Goal: Transaction & Acquisition: Download file/media

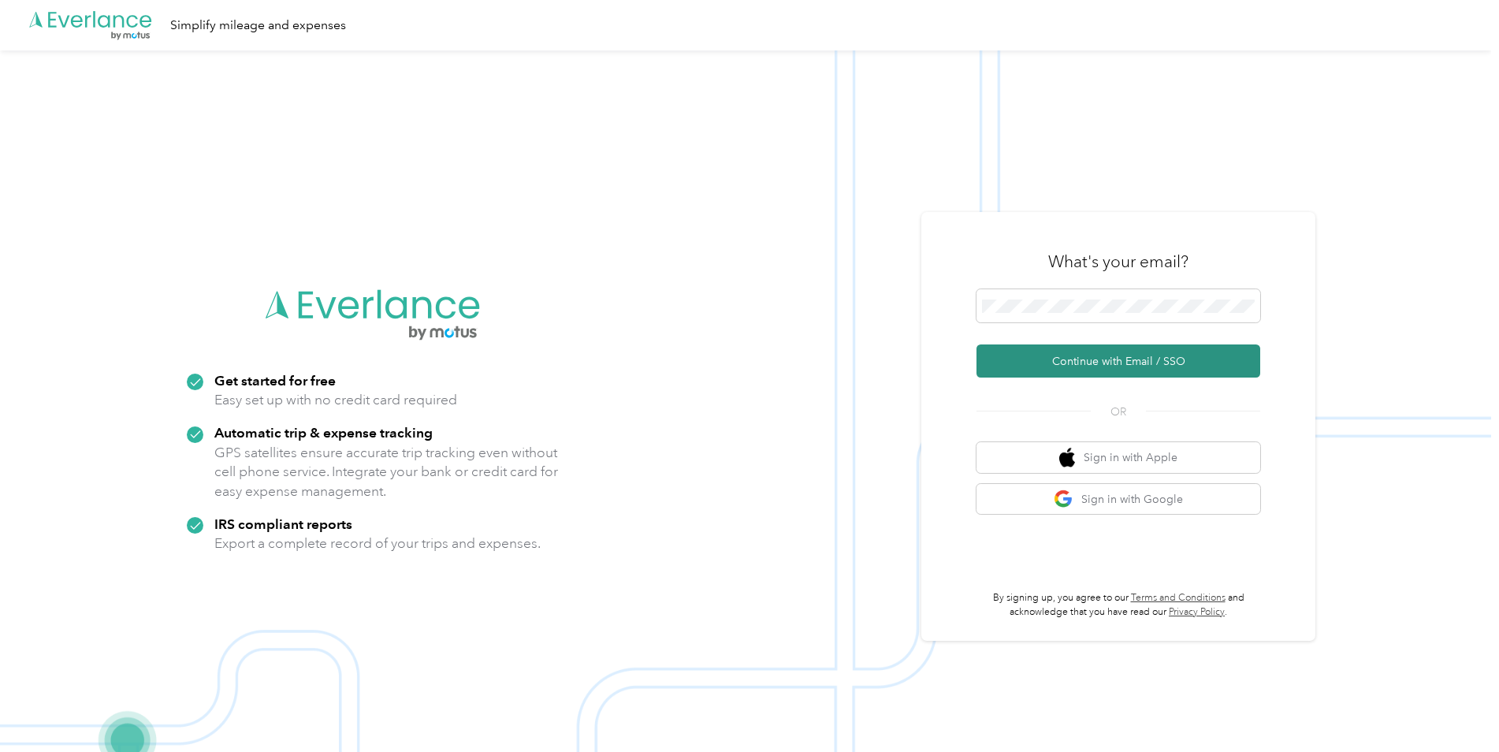
click at [1142, 367] on button "Continue with Email / SSO" at bounding box center [1118, 360] width 284 height 33
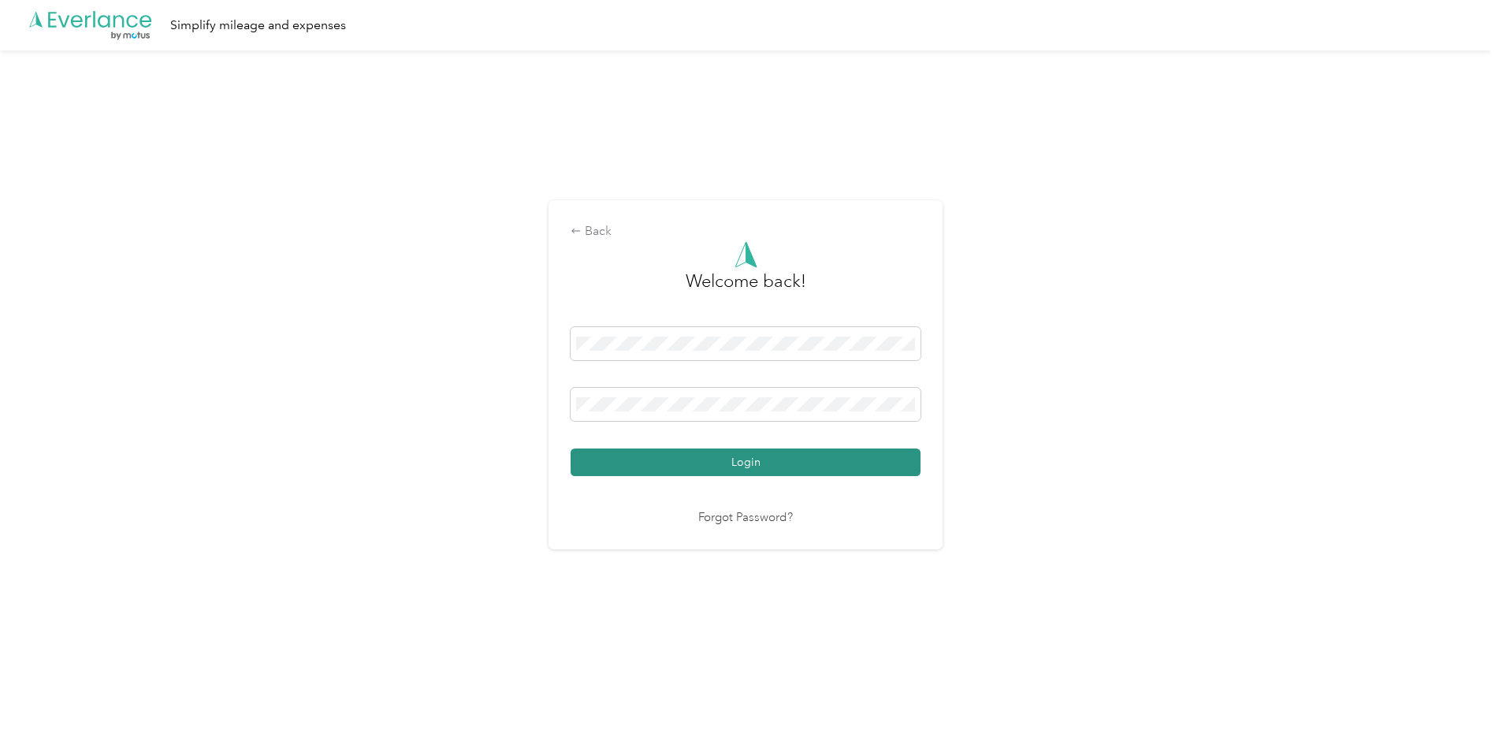
click at [774, 457] on button "Login" at bounding box center [745, 462] width 350 height 28
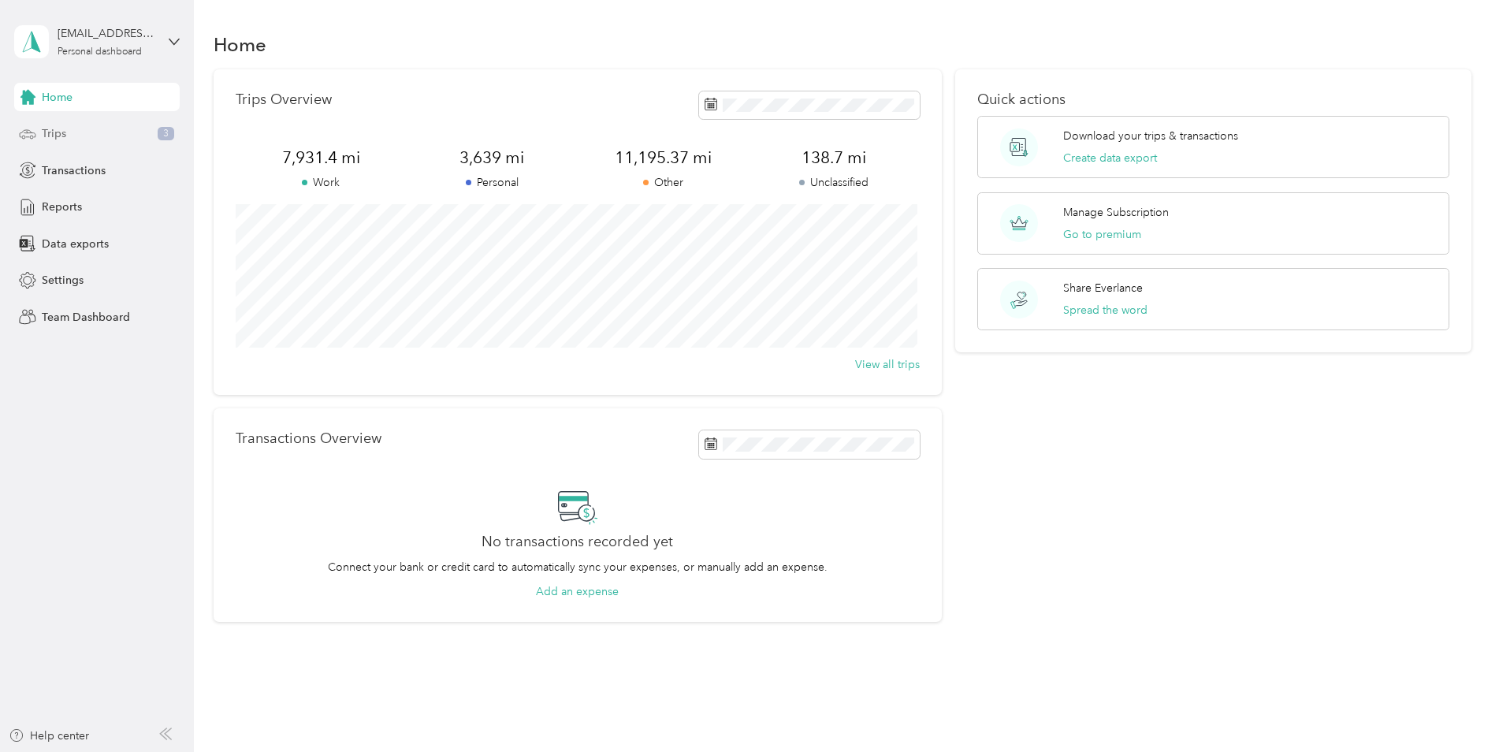
click at [145, 122] on div "Trips 3" at bounding box center [96, 134] width 165 height 28
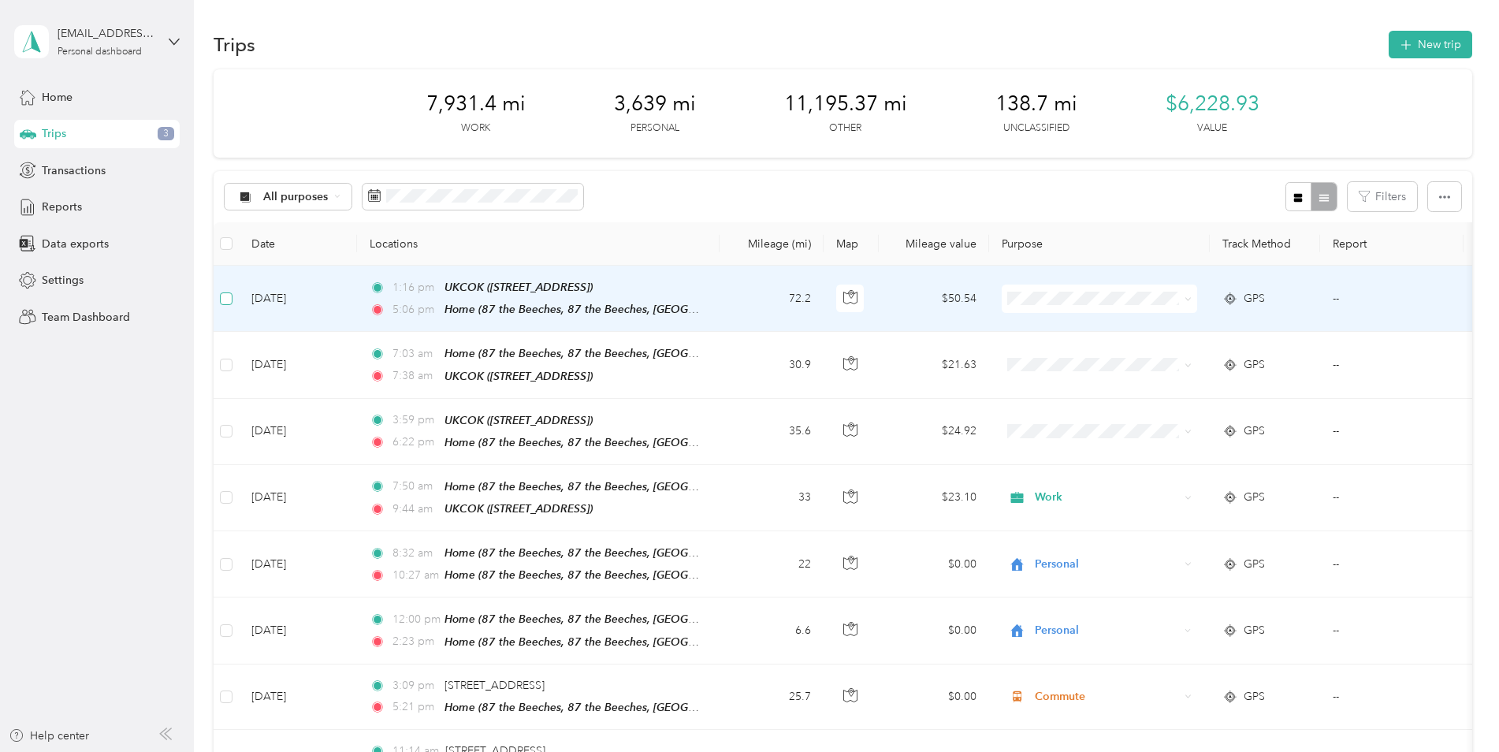
click at [225, 305] on label at bounding box center [226, 298] width 13 height 17
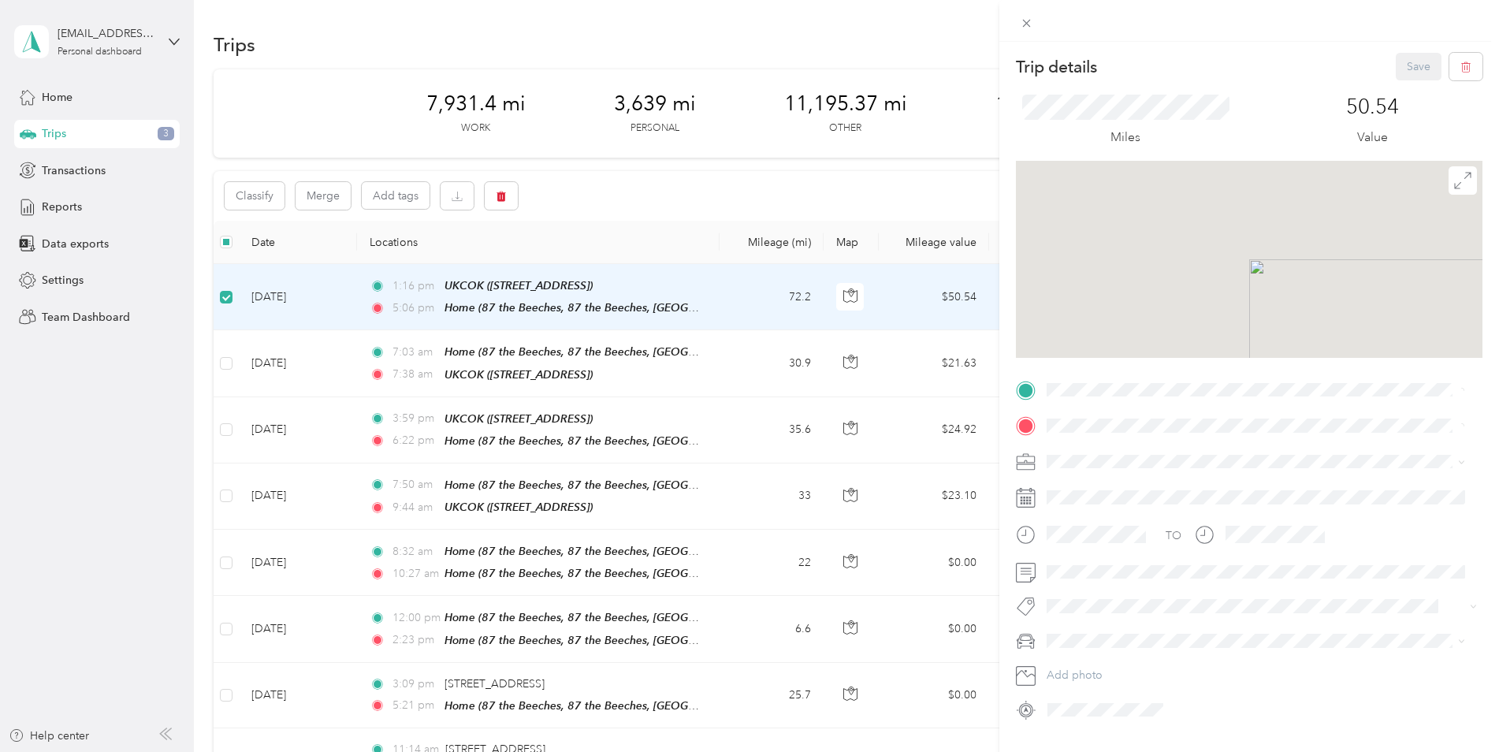
click at [229, 362] on div "Trip details Save This trip cannot be edited because it is either under review,…" at bounding box center [749, 376] width 1499 height 752
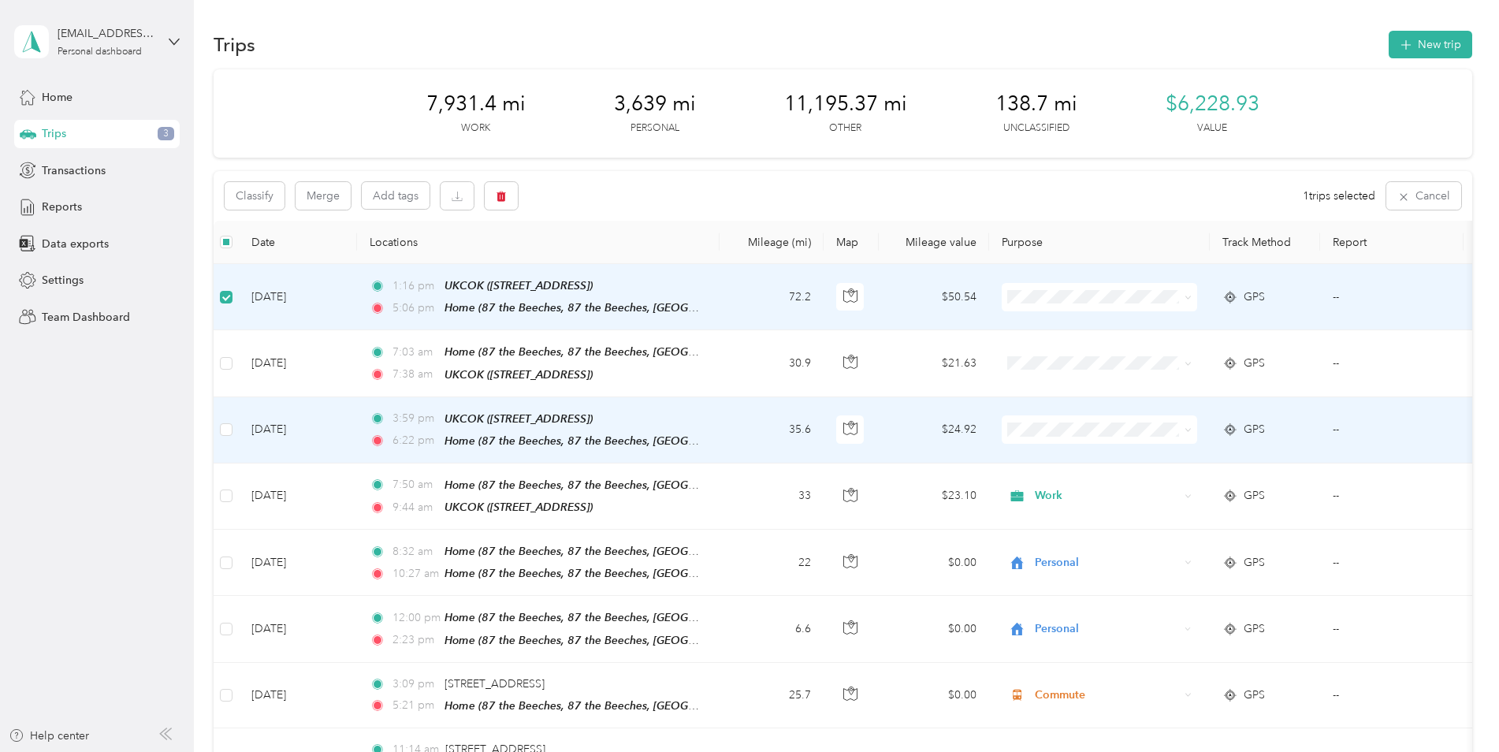
click at [246, 424] on td "[DATE]" at bounding box center [298, 430] width 118 height 66
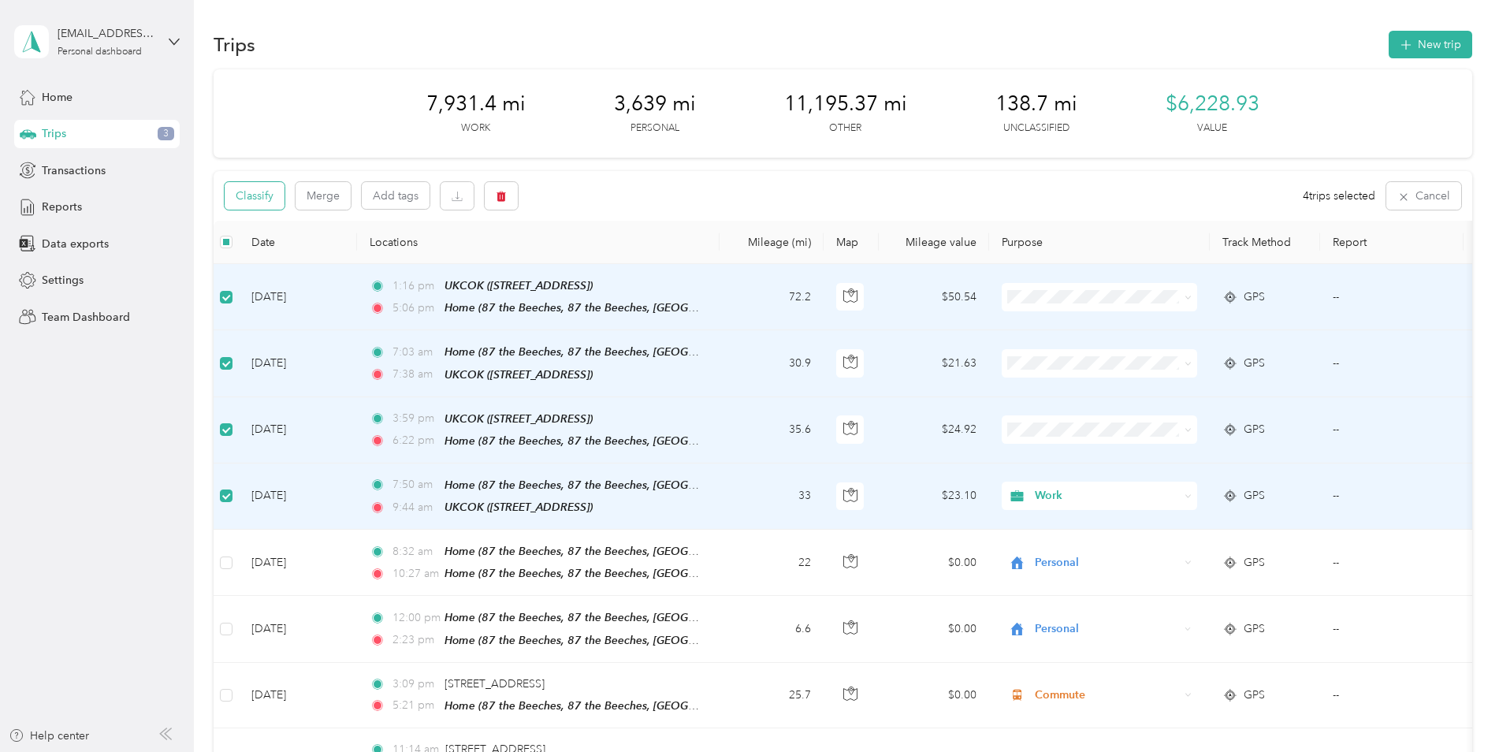
click at [265, 194] on button "Classify" at bounding box center [255, 196] width 60 height 28
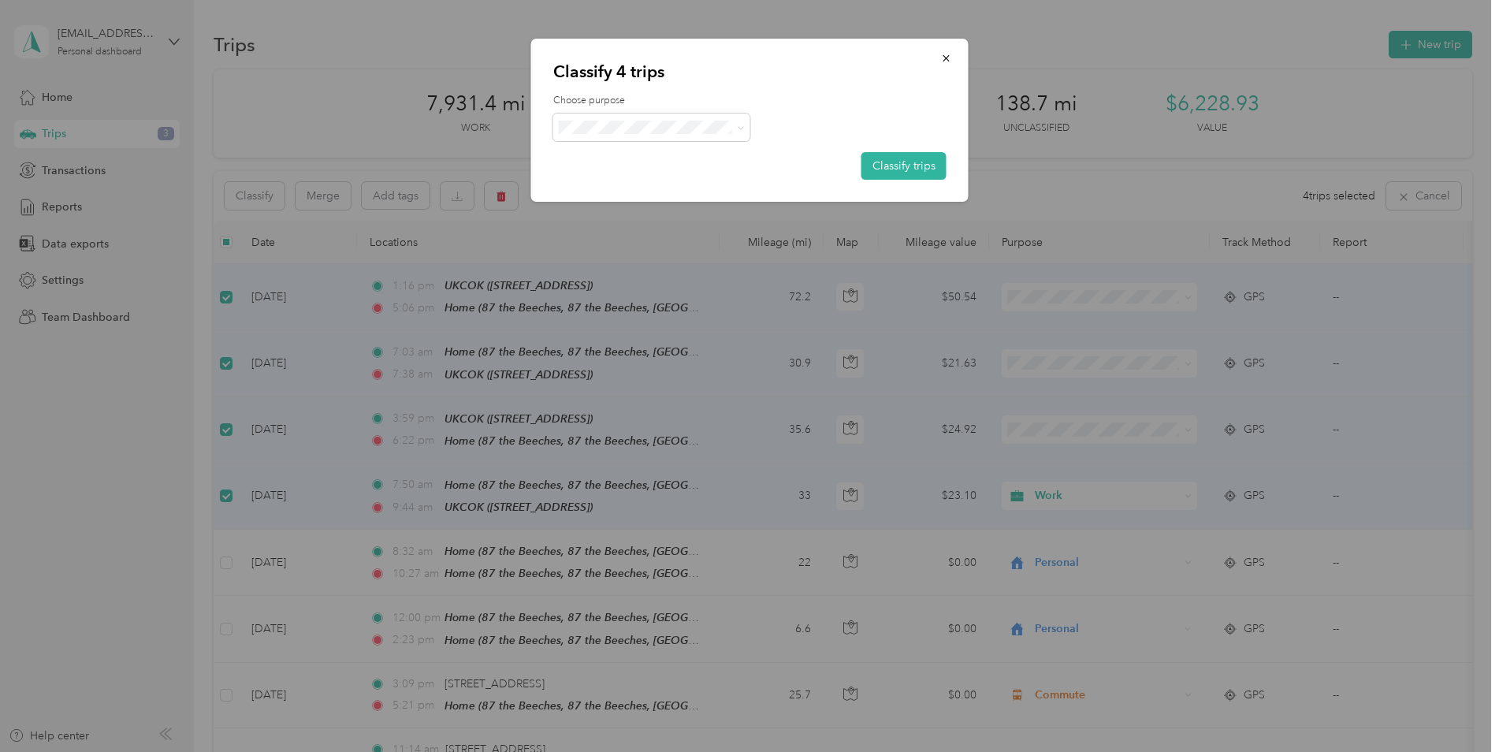
click at [623, 161] on li "Work" at bounding box center [651, 153] width 197 height 28
click at [919, 169] on button "Classify trips" at bounding box center [903, 166] width 85 height 28
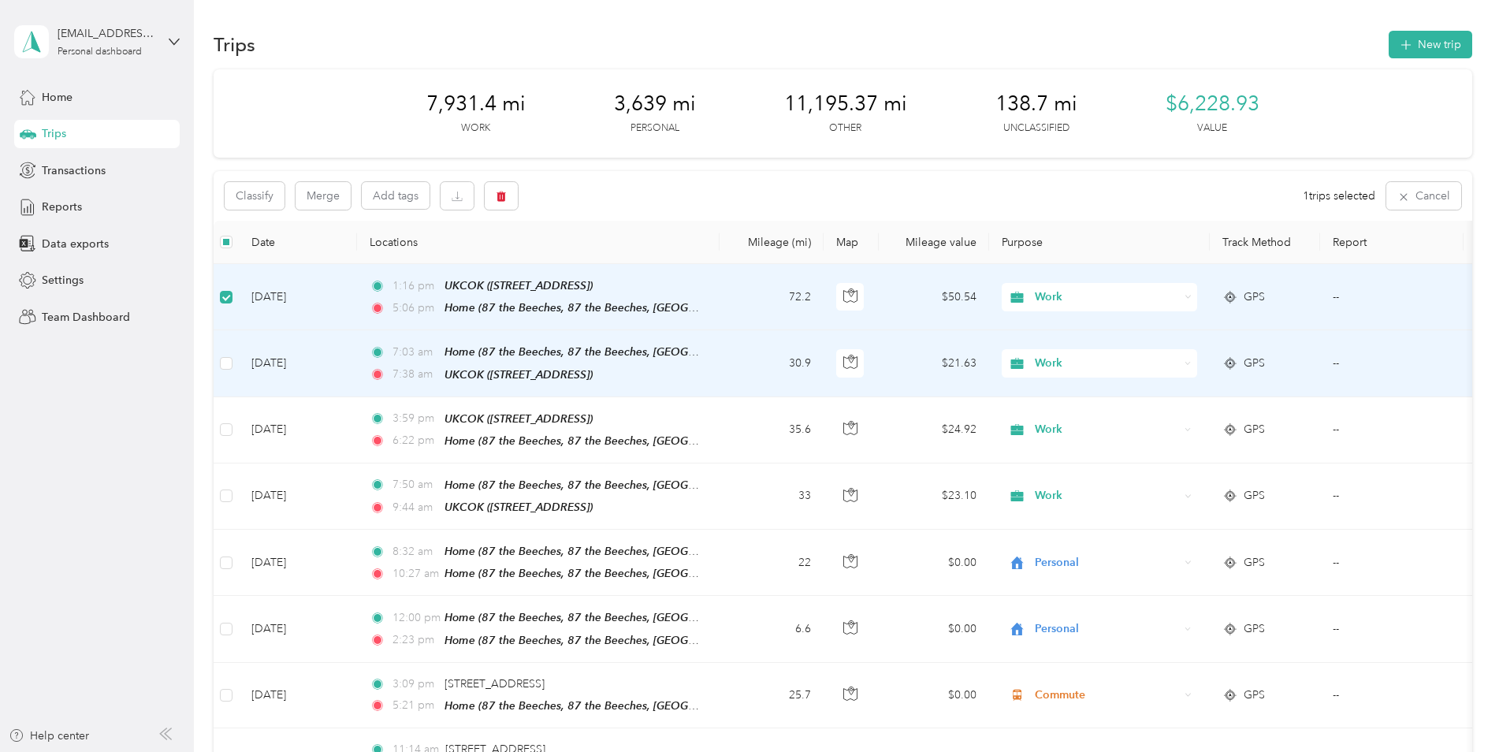
click at [214, 352] on td at bounding box center [226, 363] width 25 height 66
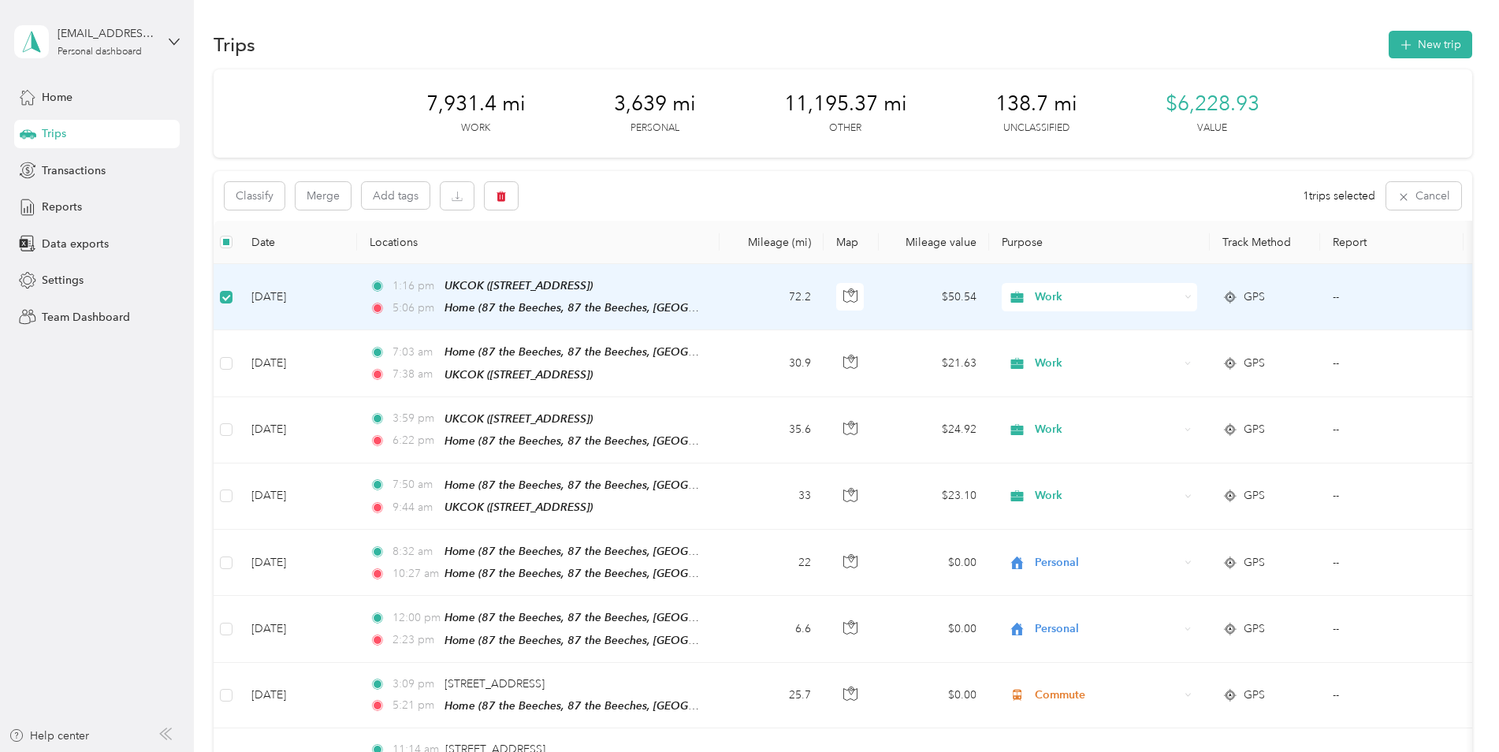
click at [326, 41] on div "Trips New trip" at bounding box center [843, 44] width 1258 height 33
click at [91, 102] on div "Home" at bounding box center [96, 97] width 165 height 28
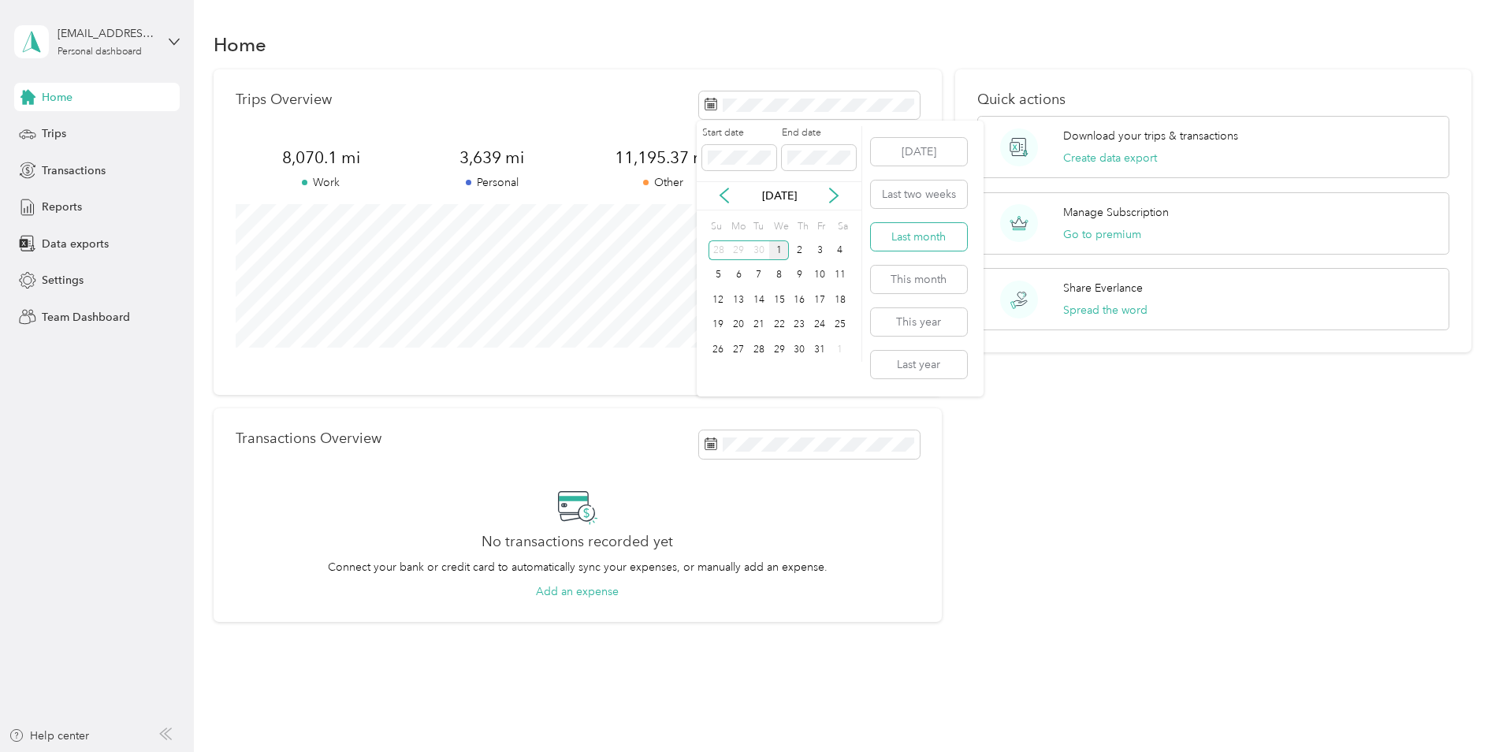
click at [921, 233] on button "Last month" at bounding box center [919, 237] width 96 height 28
click at [1274, 477] on div "Quick actions Download your trips & transactions Create data export Manage Subs…" at bounding box center [1213, 345] width 516 height 553
click at [1098, 155] on button "Create data export" at bounding box center [1110, 158] width 94 height 17
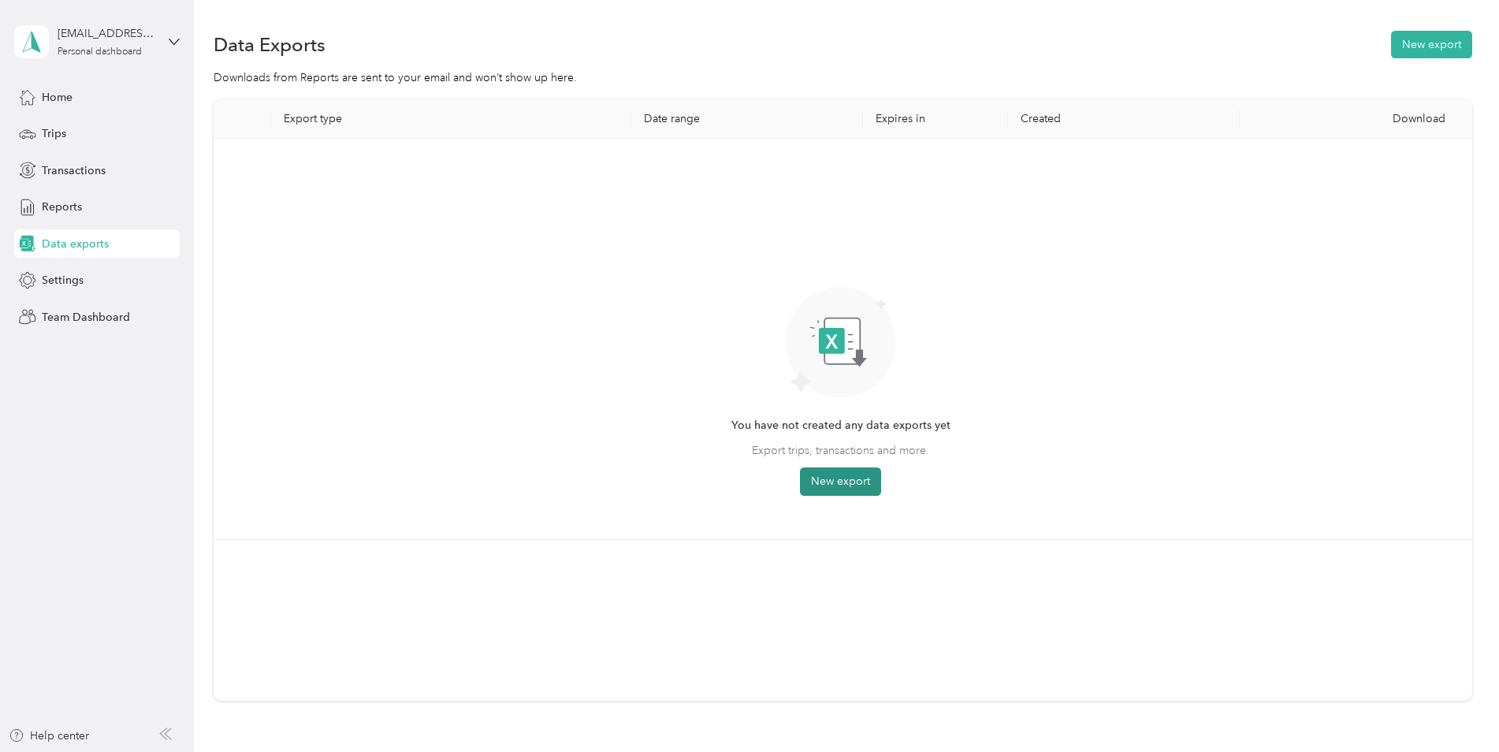
click at [847, 477] on button "New export" at bounding box center [840, 481] width 81 height 28
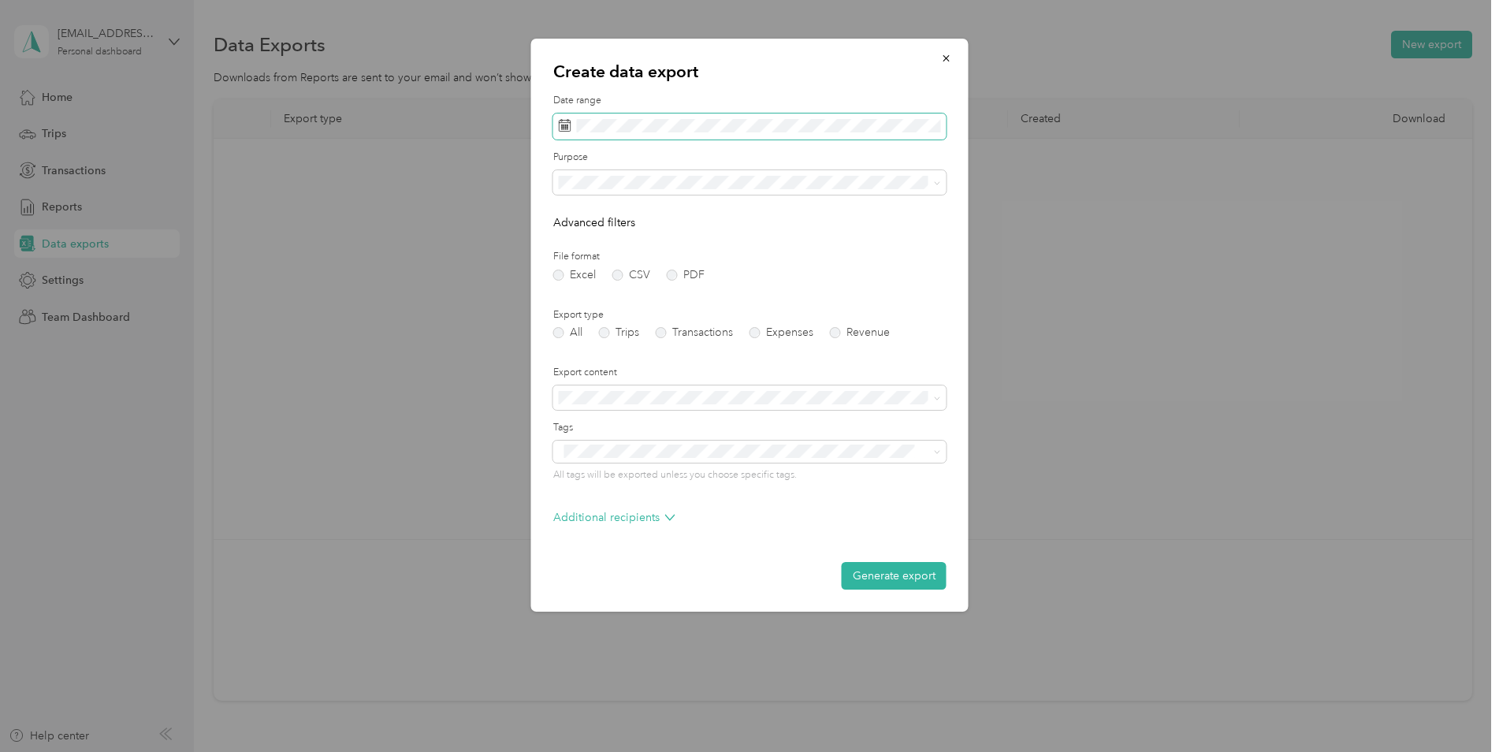
click at [648, 137] on span at bounding box center [749, 126] width 393 height 27
click at [713, 99] on label "Date range" at bounding box center [749, 101] width 393 height 14
click at [696, 117] on span at bounding box center [749, 126] width 393 height 27
click at [780, 266] on button "Last month" at bounding box center [774, 258] width 96 height 28
click at [904, 581] on button "Generate export" at bounding box center [893, 576] width 105 height 28
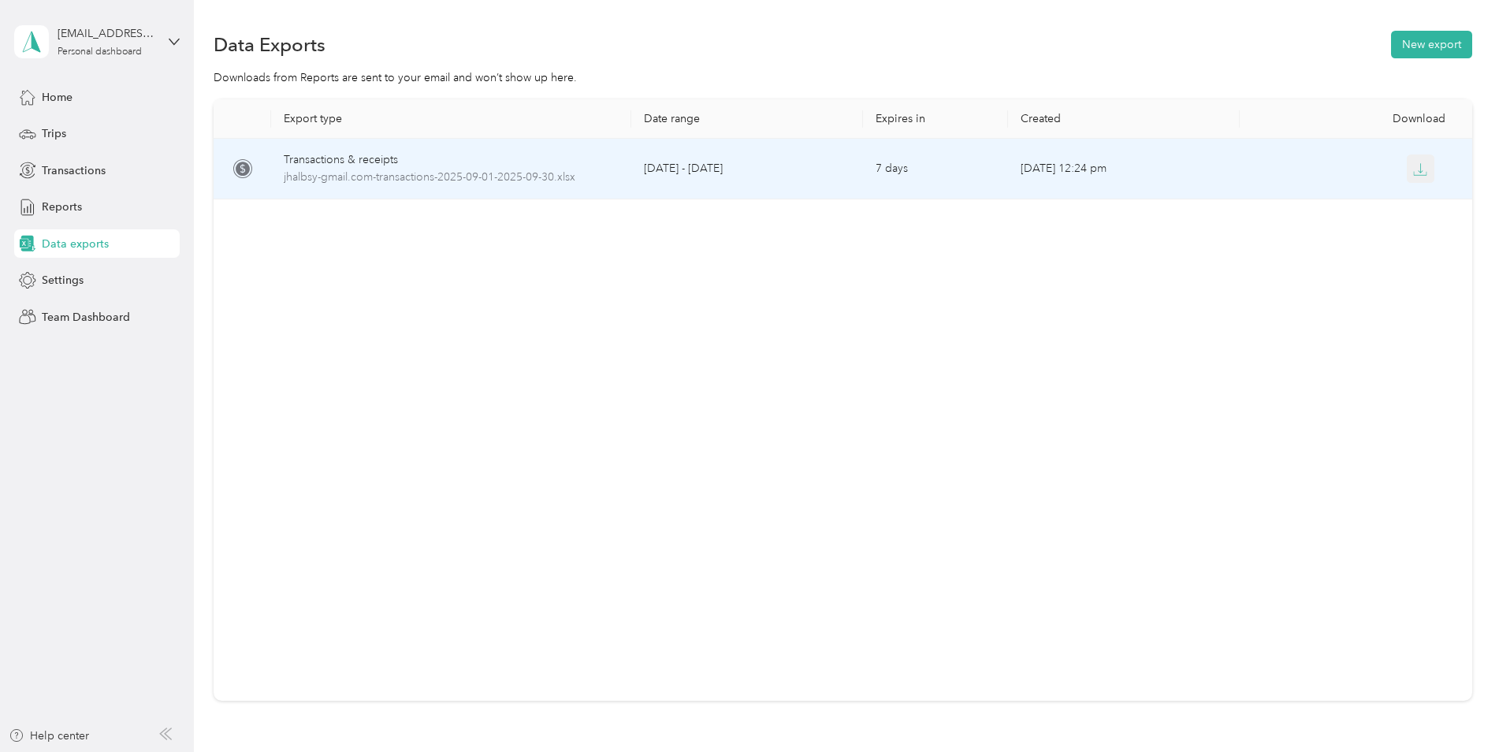
click at [1419, 174] on icon "button" at bounding box center [1420, 169] width 14 height 14
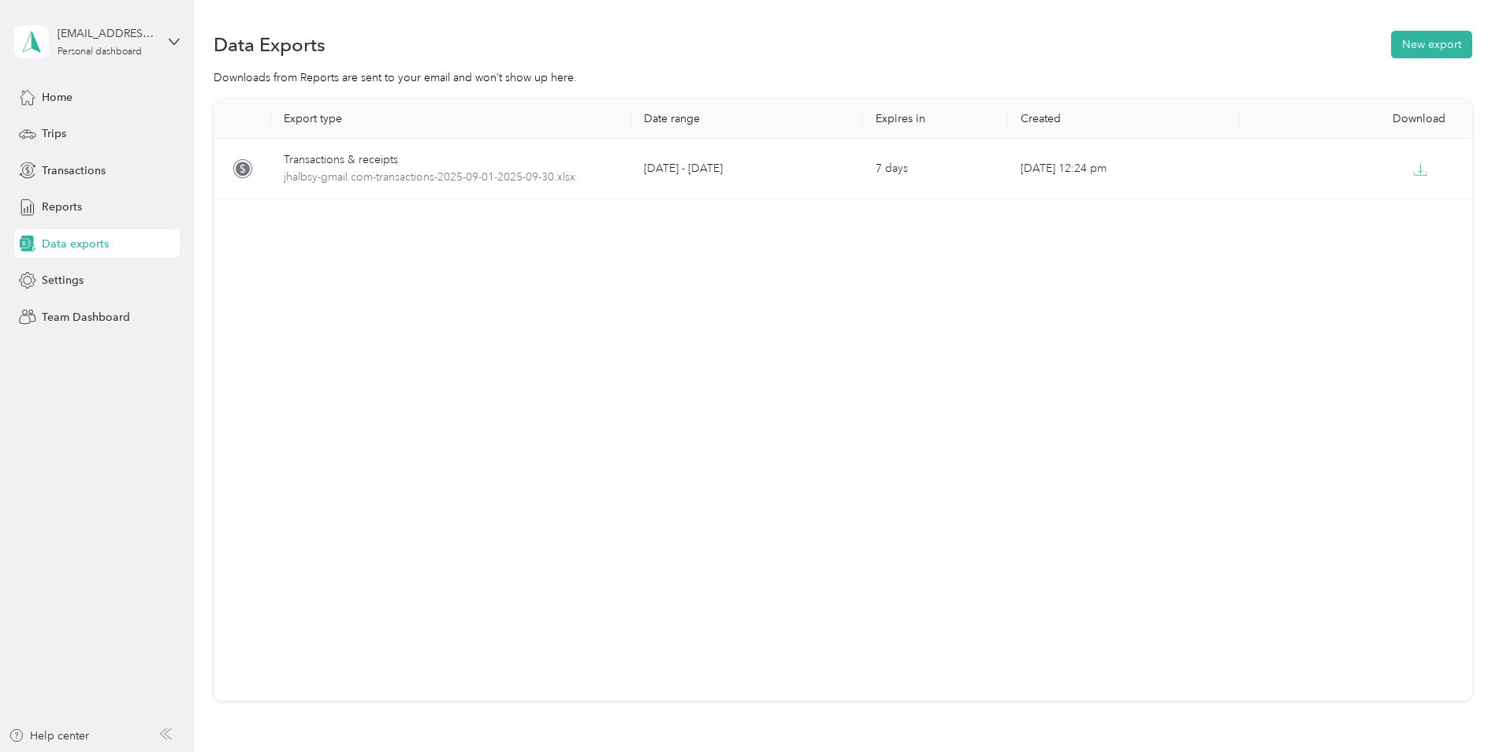
drag, startPoint x: 878, startPoint y: 397, endPoint x: 864, endPoint y: 405, distance: 16.2
click at [878, 397] on div "Export type Date range Expires in Created Download Transactions & receipts jhal…" at bounding box center [843, 399] width 1258 height 601
click at [45, 125] on span "Trips" at bounding box center [54, 133] width 24 height 17
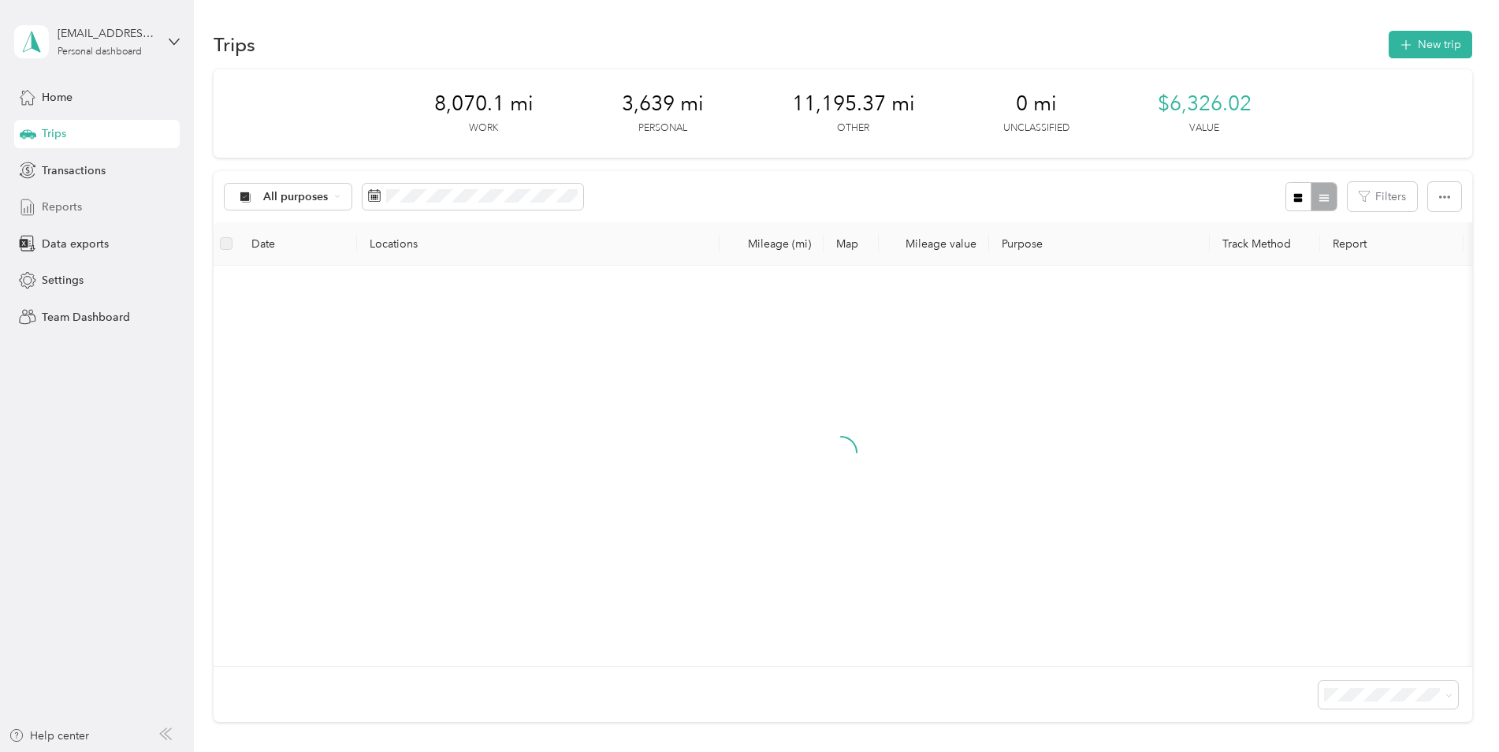
click at [84, 210] on div "Reports" at bounding box center [96, 207] width 165 height 28
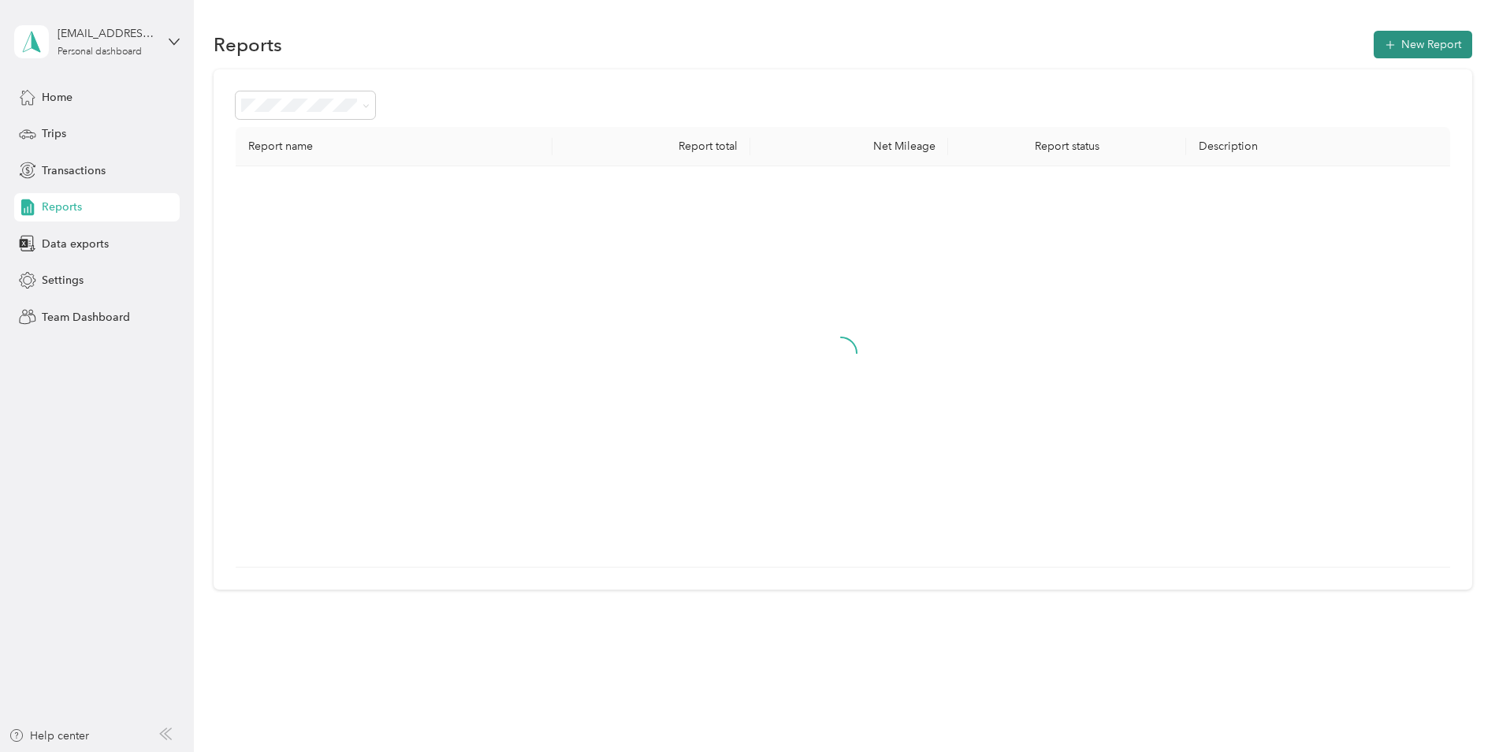
click at [1410, 40] on button "New Report" at bounding box center [1422, 45] width 98 height 28
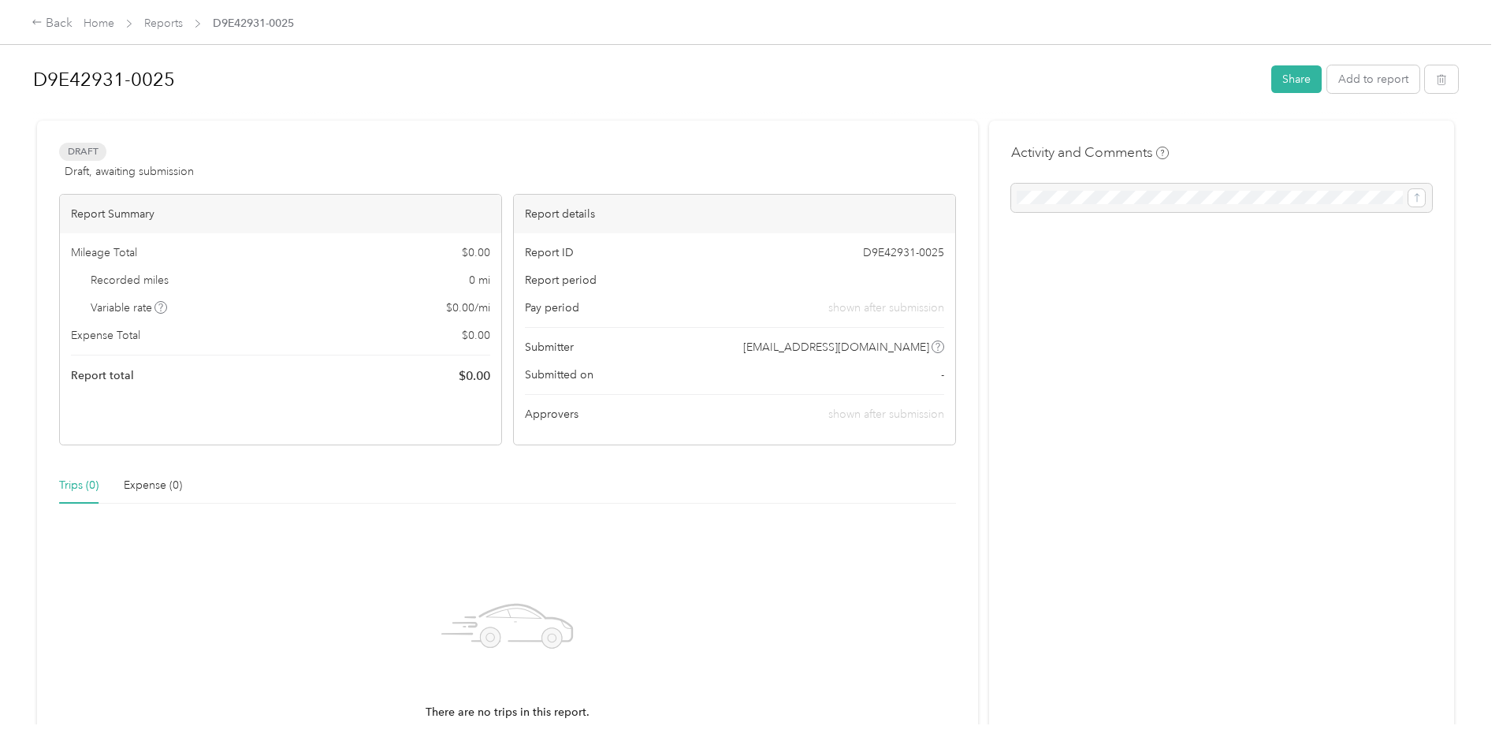
click at [1327, 291] on div "Activity and Comments" at bounding box center [1221, 478] width 465 height 715
click at [236, 114] on div at bounding box center [745, 114] width 1424 height 17
click at [117, 139] on div "Draft Draft, awaiting submission View activity & comments Report Summary Mileag…" at bounding box center [507, 478] width 941 height 715
click at [56, 26] on div "Back" at bounding box center [52, 23] width 41 height 19
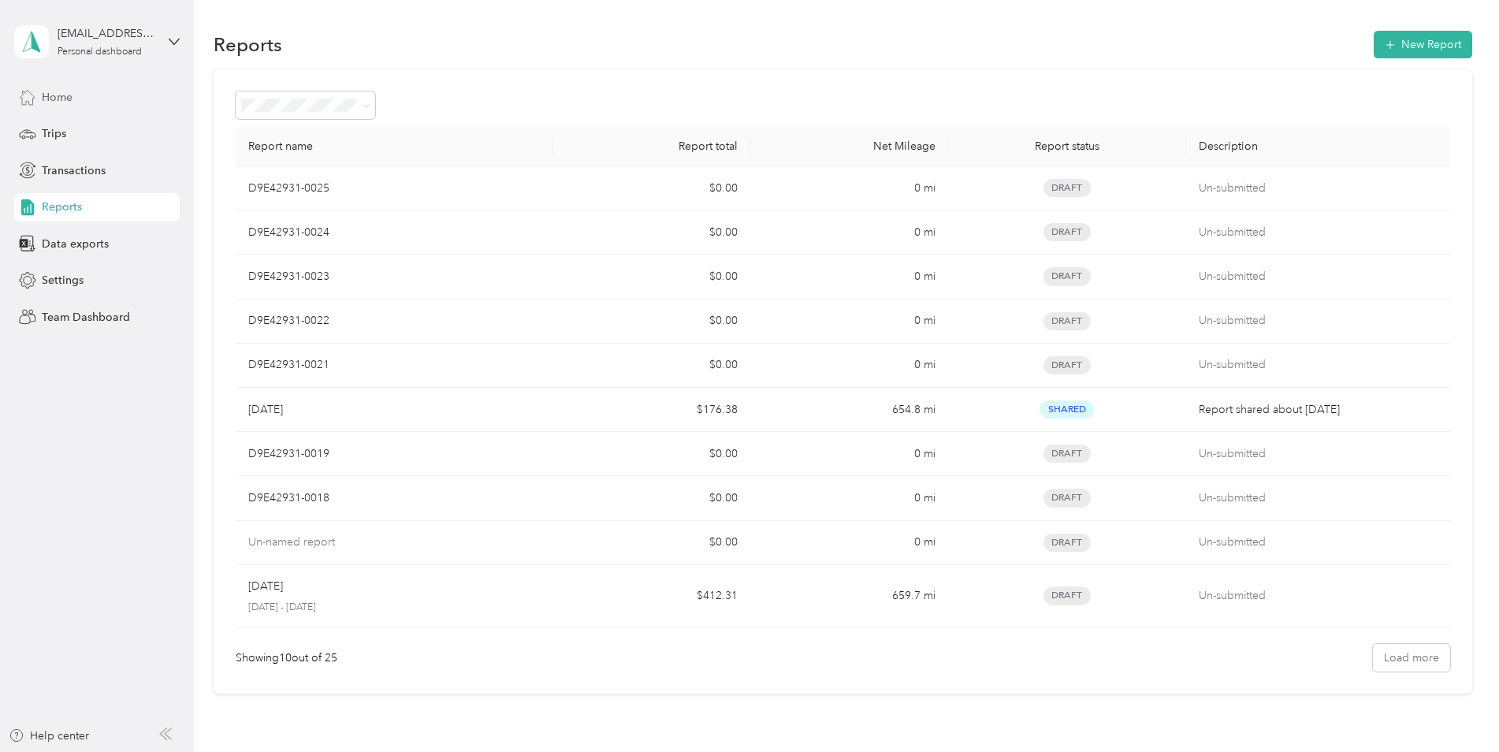
click at [61, 89] on div "Home" at bounding box center [96, 97] width 165 height 28
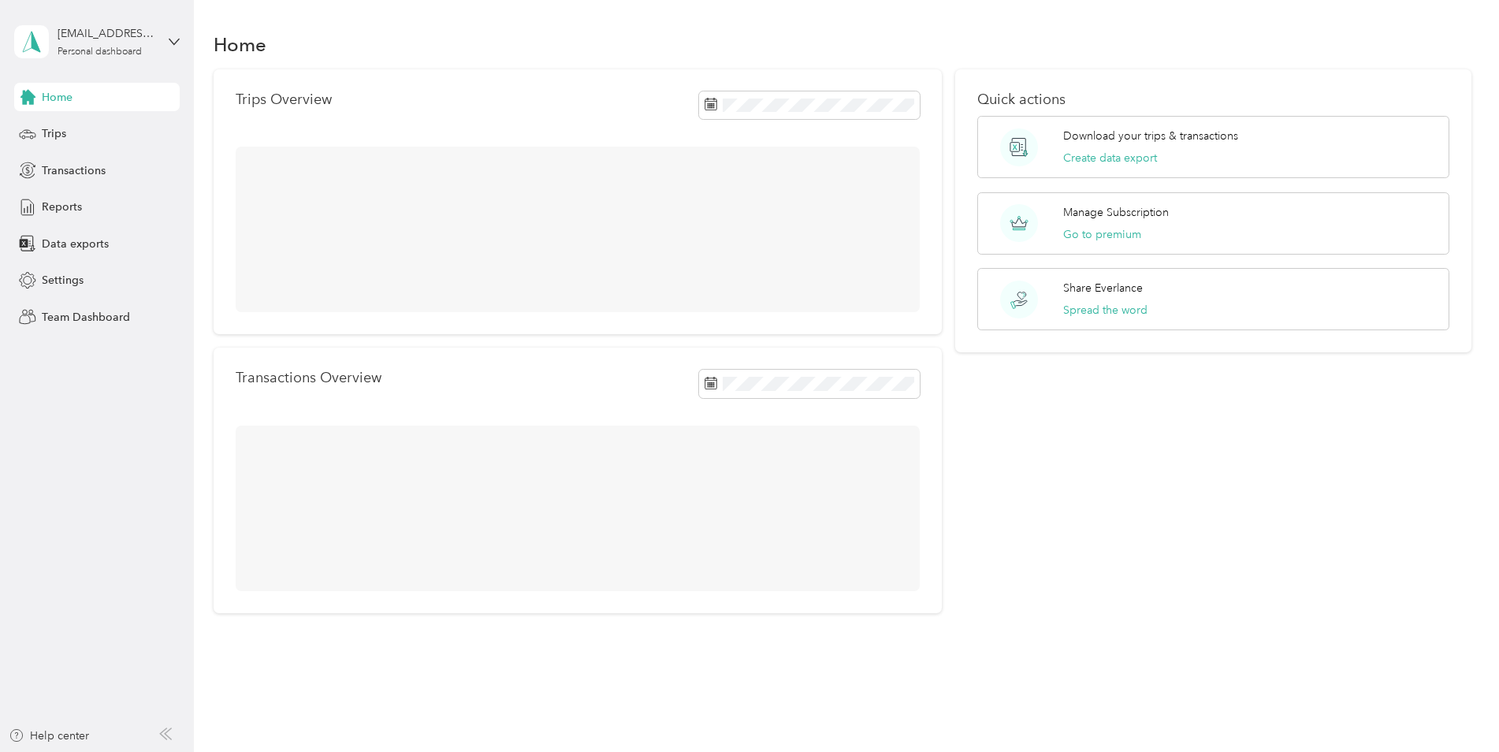
click at [60, 90] on span "Home" at bounding box center [57, 97] width 31 height 17
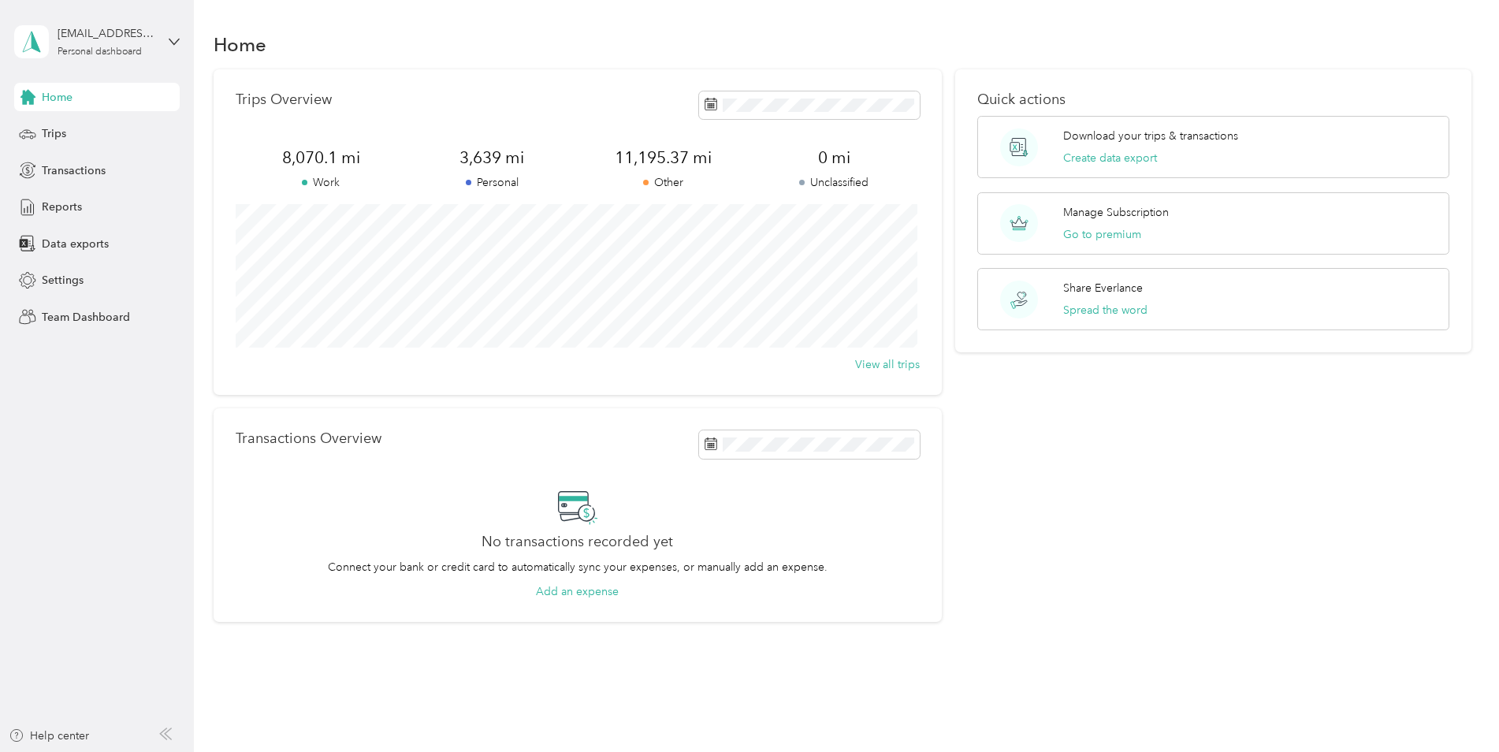
drag, startPoint x: 1329, startPoint y: 575, endPoint x: 1297, endPoint y: 501, distance: 80.8
click at [1326, 572] on div "Quick actions Download your trips & transactions Create data export Manage Subs…" at bounding box center [1213, 345] width 516 height 553
click at [1099, 162] on button "Create data export" at bounding box center [1110, 158] width 94 height 17
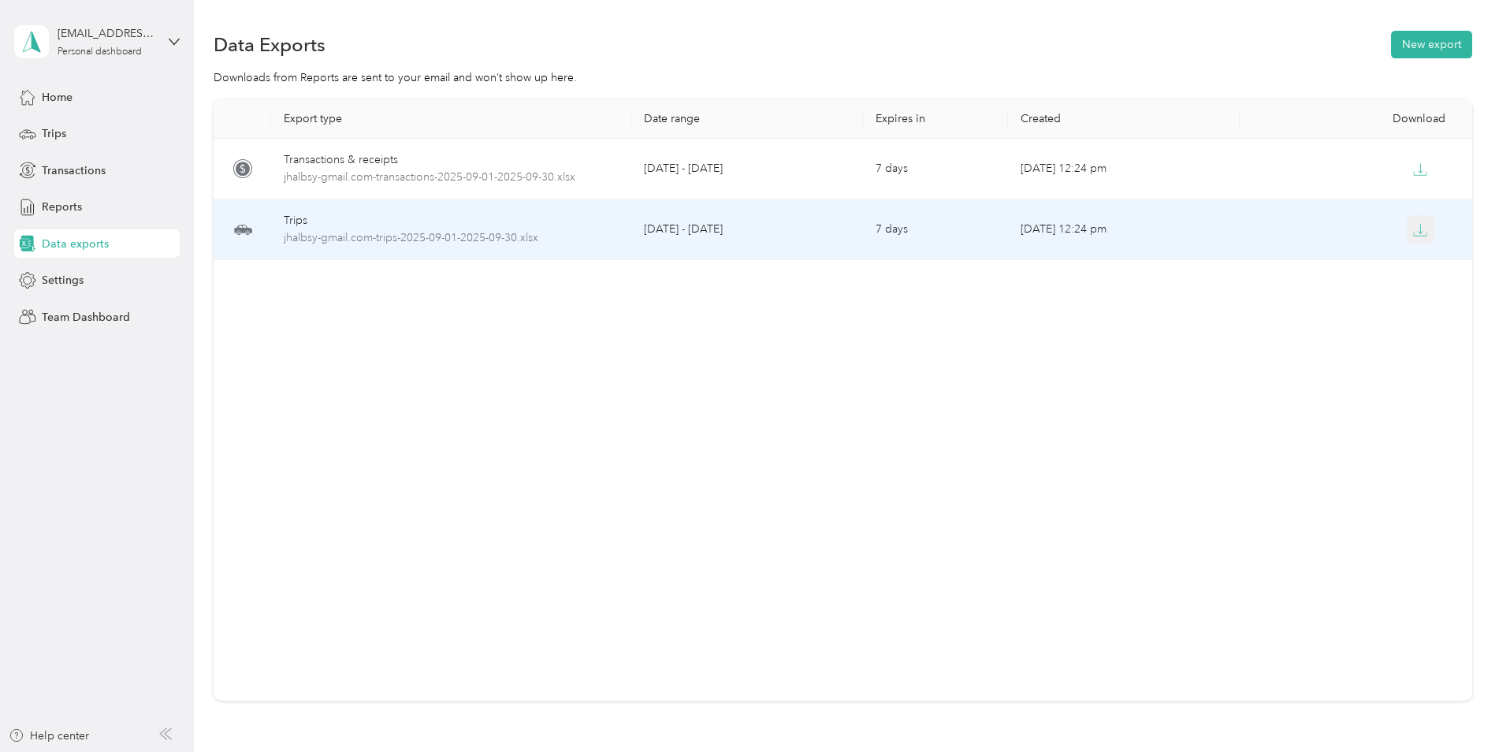
click at [1422, 233] on icon "button" at bounding box center [1420, 230] width 14 height 14
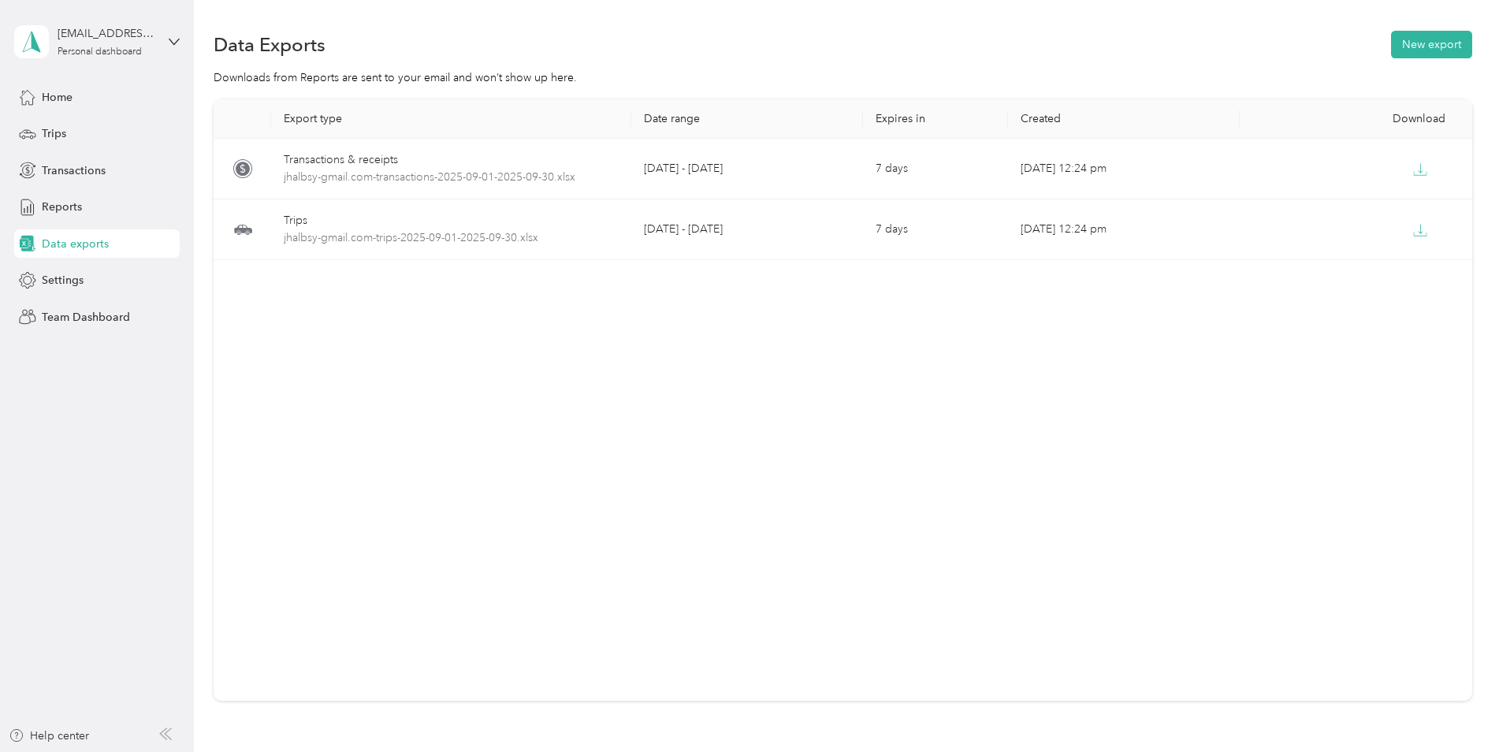
click at [565, 358] on div "Export type Date range Expires in Created Download Transactions & receipts jhal…" at bounding box center [843, 399] width 1258 height 601
drag, startPoint x: 495, startPoint y: 411, endPoint x: 533, endPoint y: 351, distance: 71.9
click at [498, 399] on div "Export type Date range Expires in Created Download Transactions & receipts jhal…" at bounding box center [843, 399] width 1258 height 601
